Goal: Information Seeking & Learning: Find specific fact

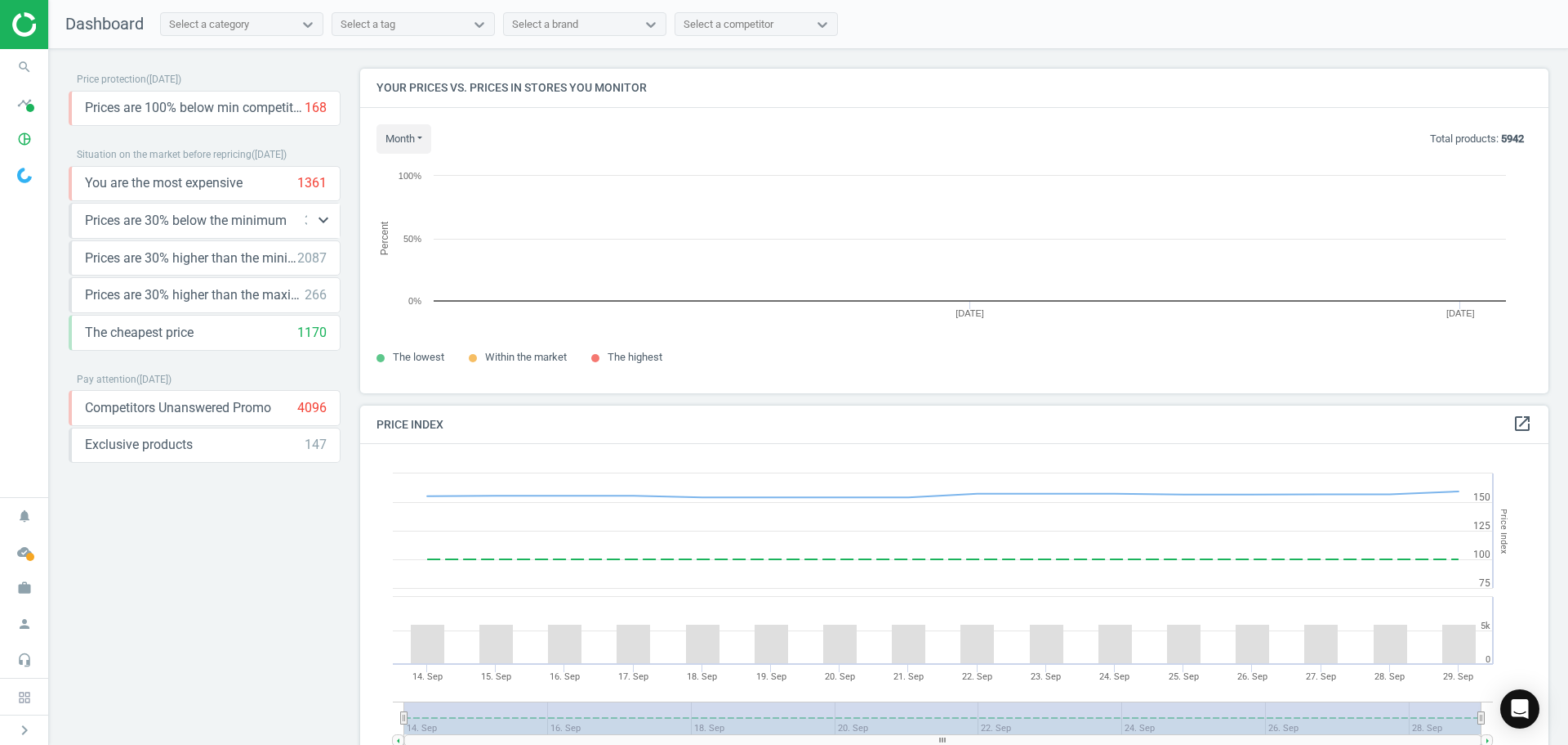
scroll to position [349, 1201]
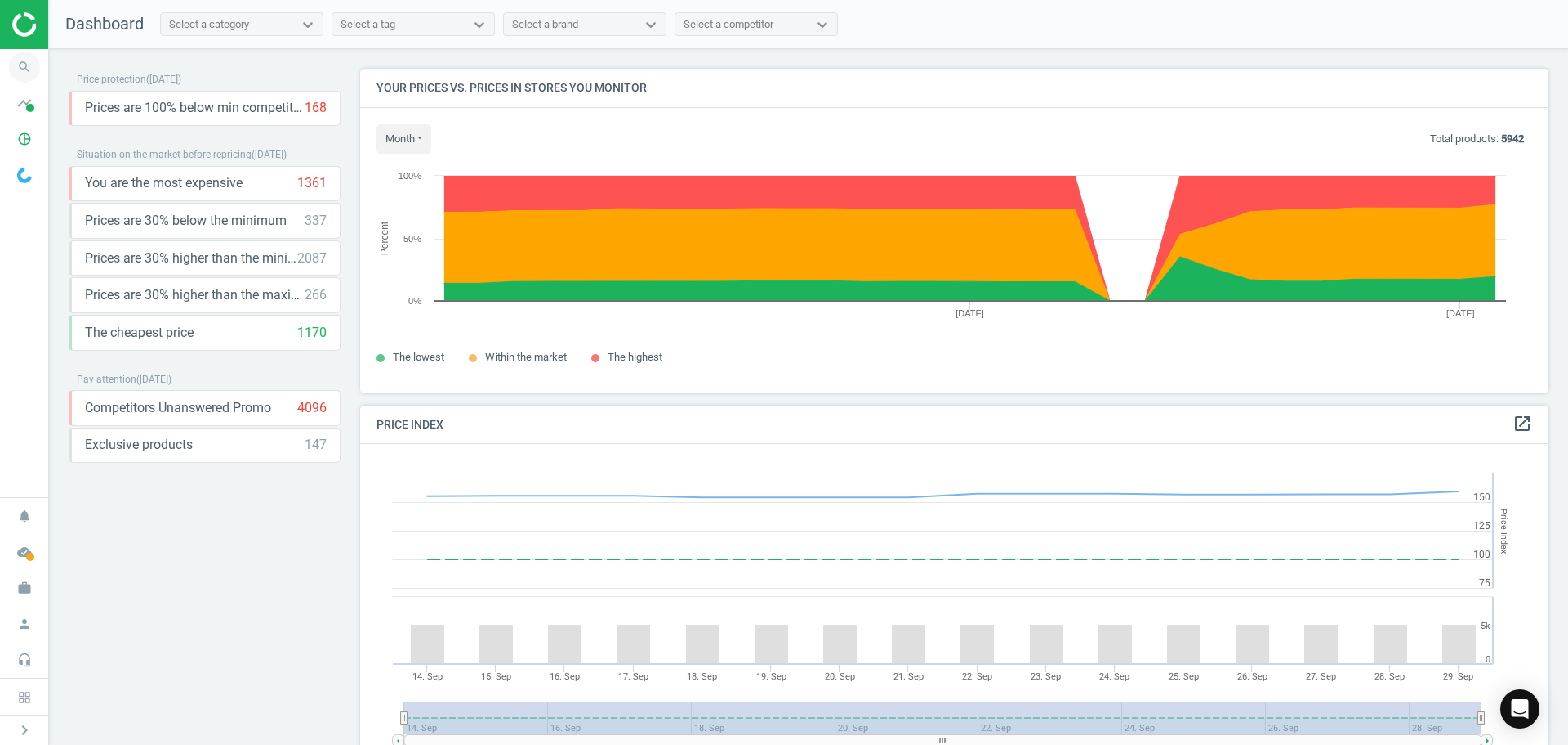
click at [26, 64] on icon "search" at bounding box center [24, 67] width 31 height 31
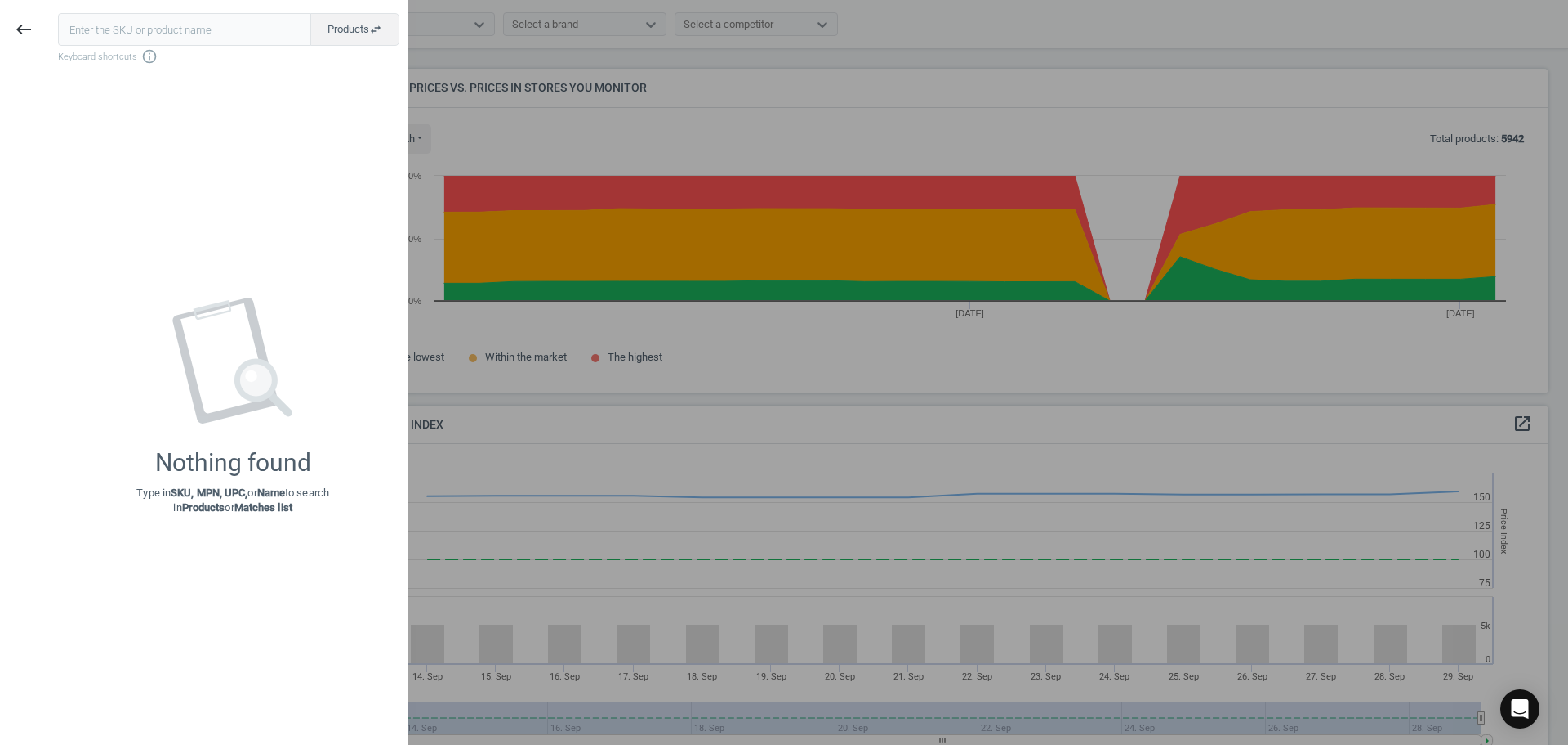
click at [116, 30] on input "text" at bounding box center [185, 29] width 253 height 33
type input "9362933"
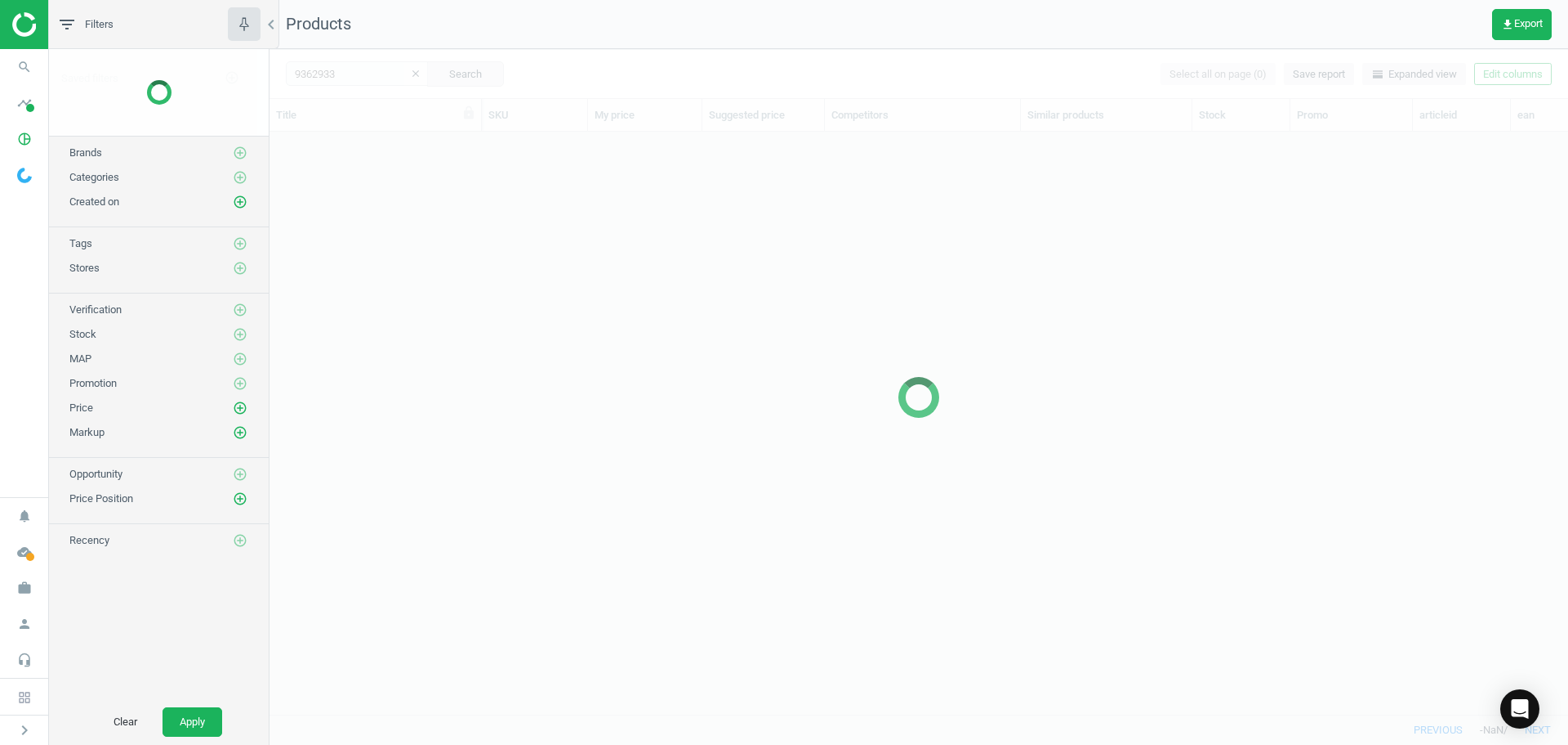
scroll to position [557, 1287]
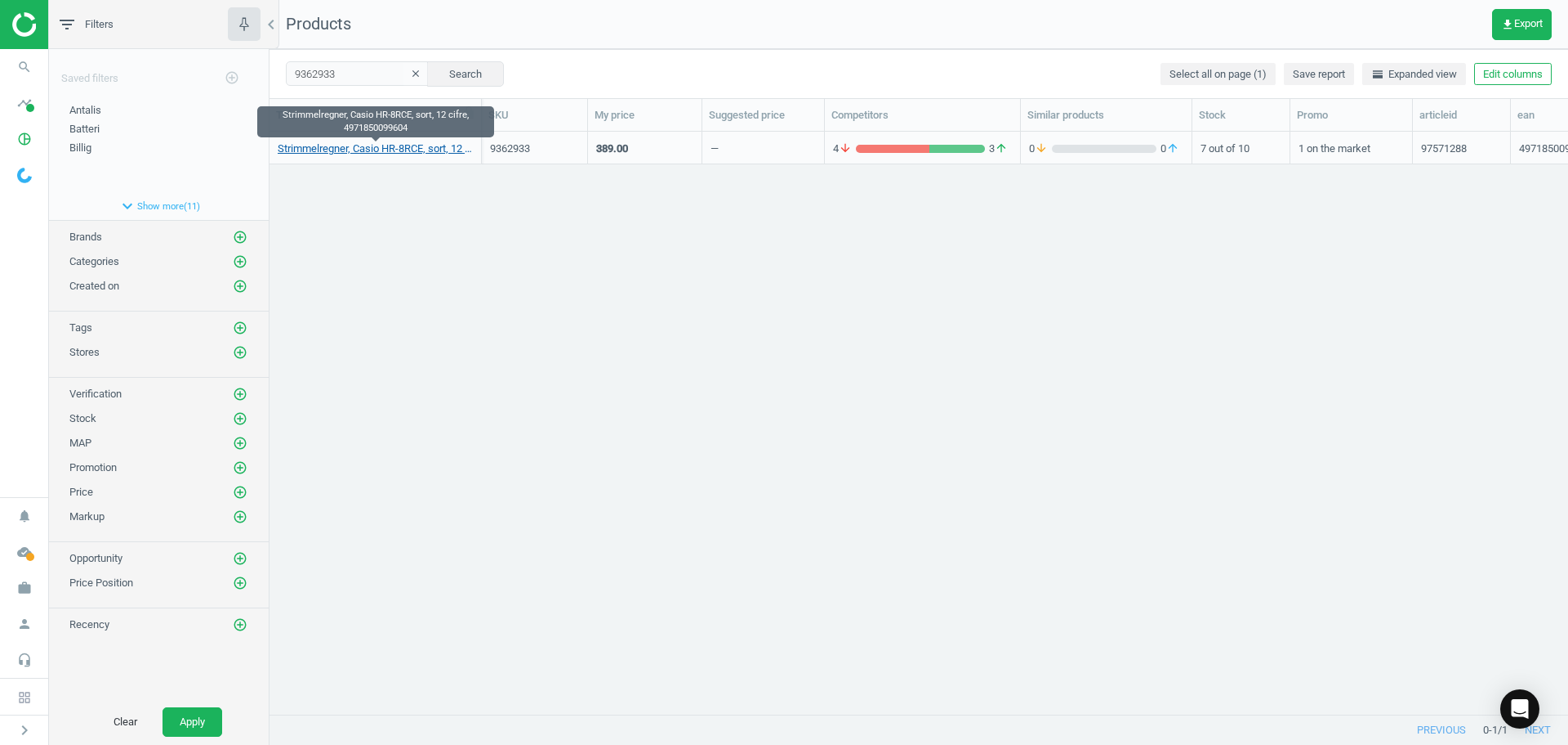
click at [347, 148] on link "Strimmelregner, Casio HR-8RCE, sort, 12 cifre, 4971850099604" at bounding box center [375, 149] width 195 height 15
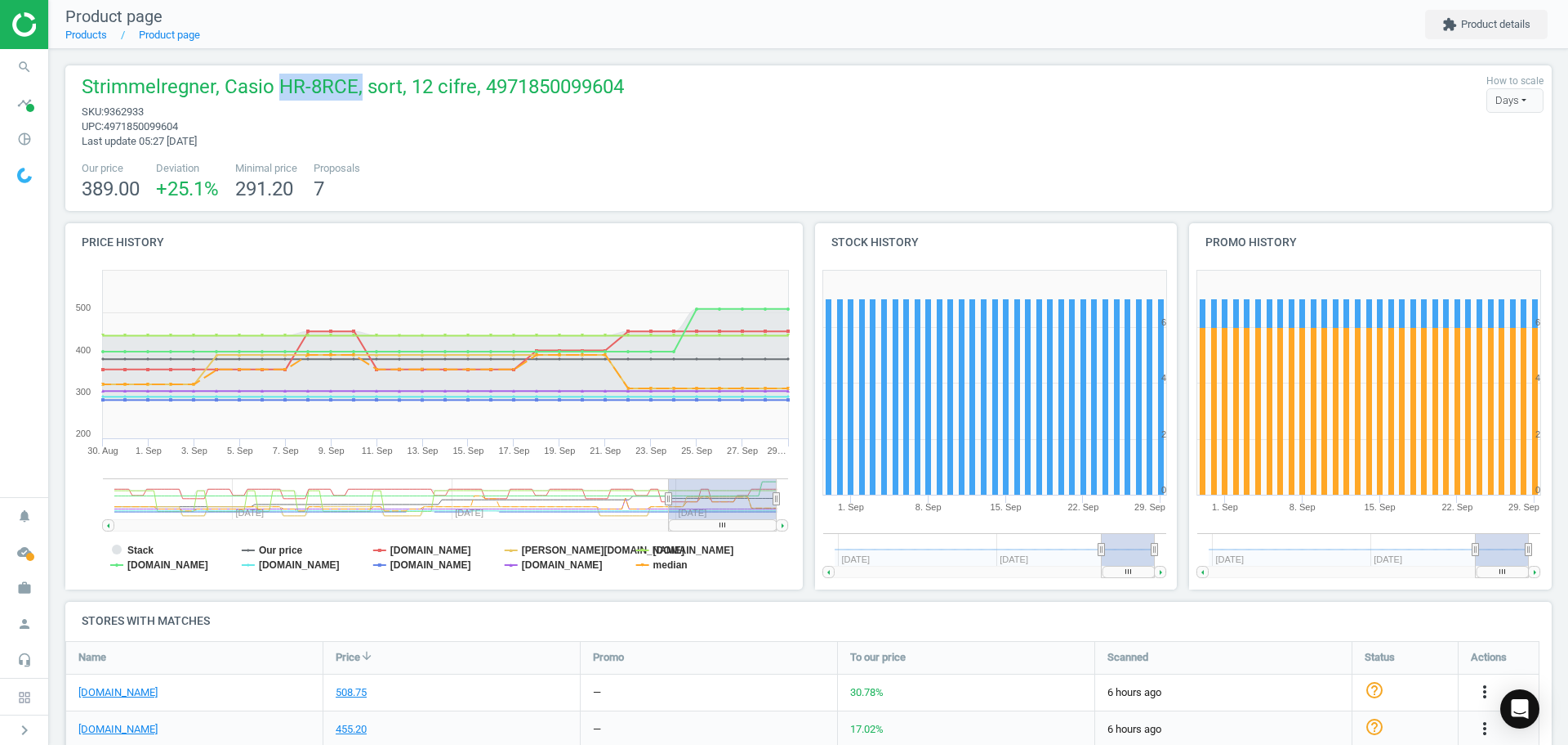
drag, startPoint x: 357, startPoint y: 83, endPoint x: 282, endPoint y: 83, distance: 75.0
click at [282, 83] on span "Strimmelregner, Casio HR-8RCE, sort, 12 cifre, 4971850099604" at bounding box center [353, 88] width 542 height 31
copy span "HR-8RCE,"
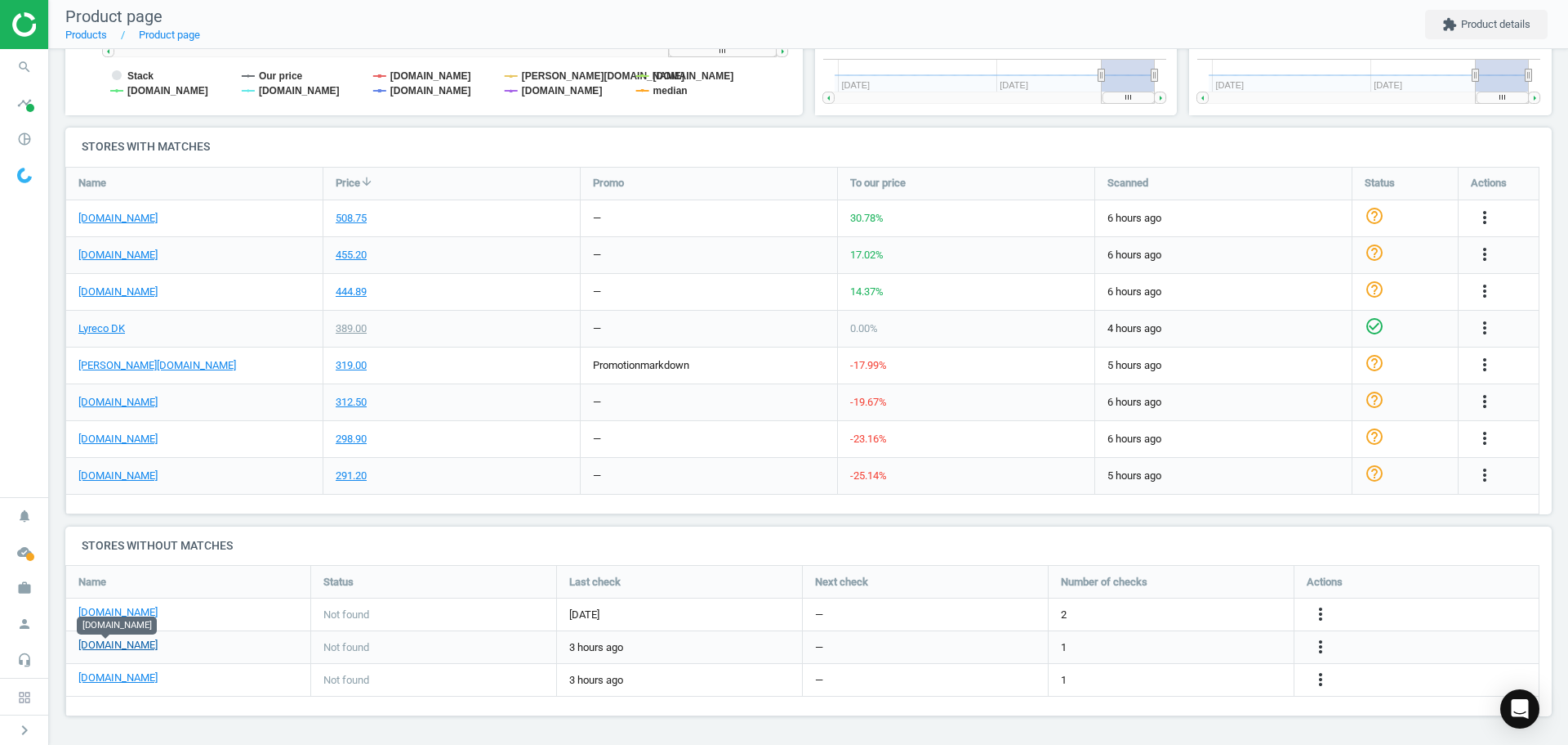
click at [124, 648] on link "[DOMAIN_NAME]" at bounding box center [118, 645] width 79 height 15
click at [153, 220] on link "[DOMAIN_NAME]" at bounding box center [118, 219] width 79 height 15
